Goal: Transaction & Acquisition: Purchase product/service

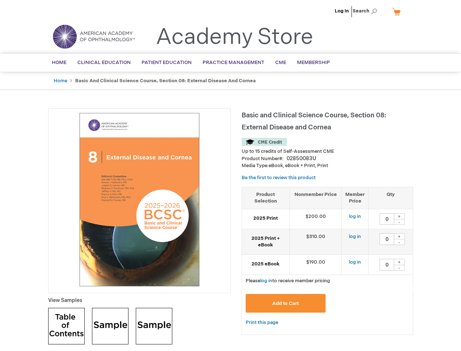
click at [230, 175] on div at bounding box center [139, 200] width 183 height 185
click at [367, 11] on span "Search" at bounding box center [367, 11] width 28 height 15
click at [328, 260] on td "$190.00" at bounding box center [316, 264] width 52 height 20
click at [399, 216] on div "+" at bounding box center [399, 216] width 11 height 6
click at [399, 222] on div "-" at bounding box center [399, 222] width 11 height 6
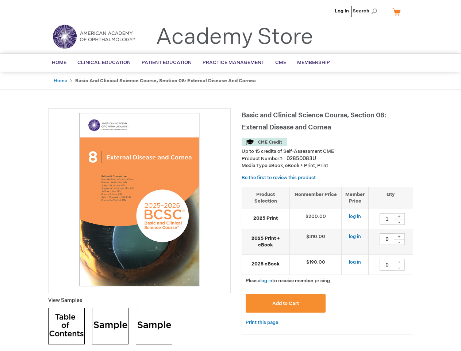
type input "0"
click at [399, 236] on div "+" at bounding box center [399, 236] width 11 height 6
click at [399, 242] on div "-" at bounding box center [399, 242] width 11 height 6
type input "0"
click at [399, 261] on div "+" at bounding box center [399, 262] width 11 height 6
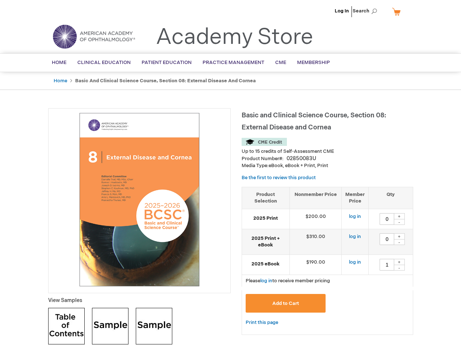
click at [399, 267] on div "-" at bounding box center [399, 267] width 11 height 6
type input "0"
